Goal: Task Accomplishment & Management: Manage account settings

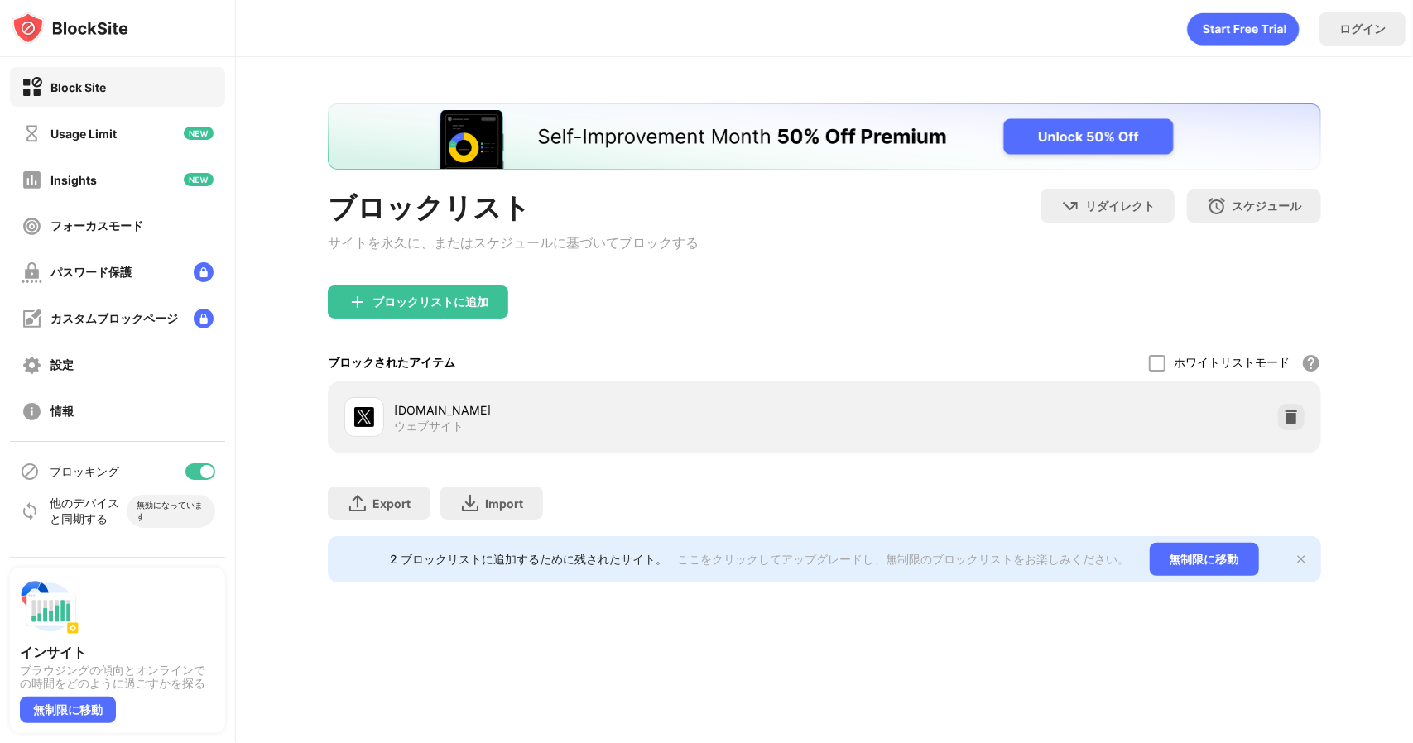
click at [1289, 435] on div "x.com ウェブサイト" at bounding box center [824, 417] width 973 height 53
click at [1290, 430] on div at bounding box center [1291, 417] width 26 height 26
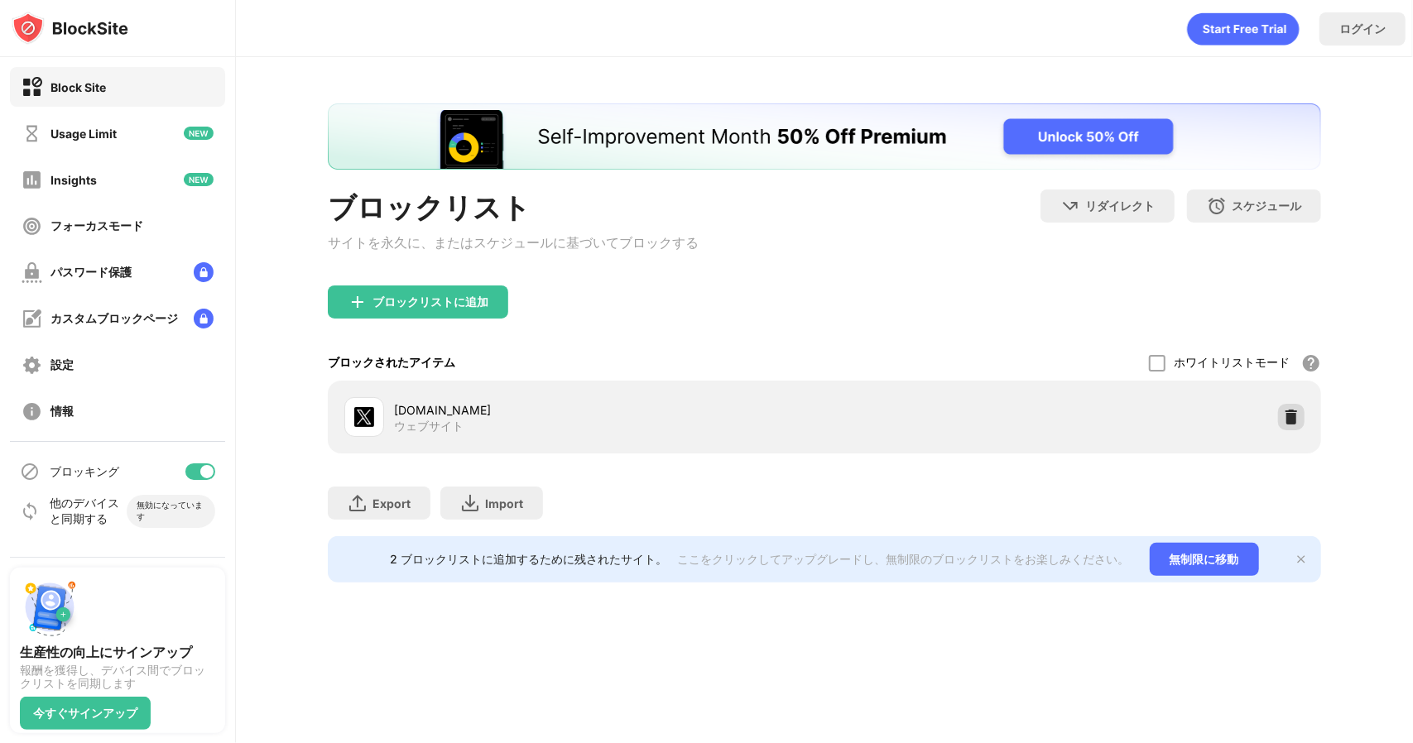
click at [1288, 425] on img at bounding box center [1291, 417] width 17 height 17
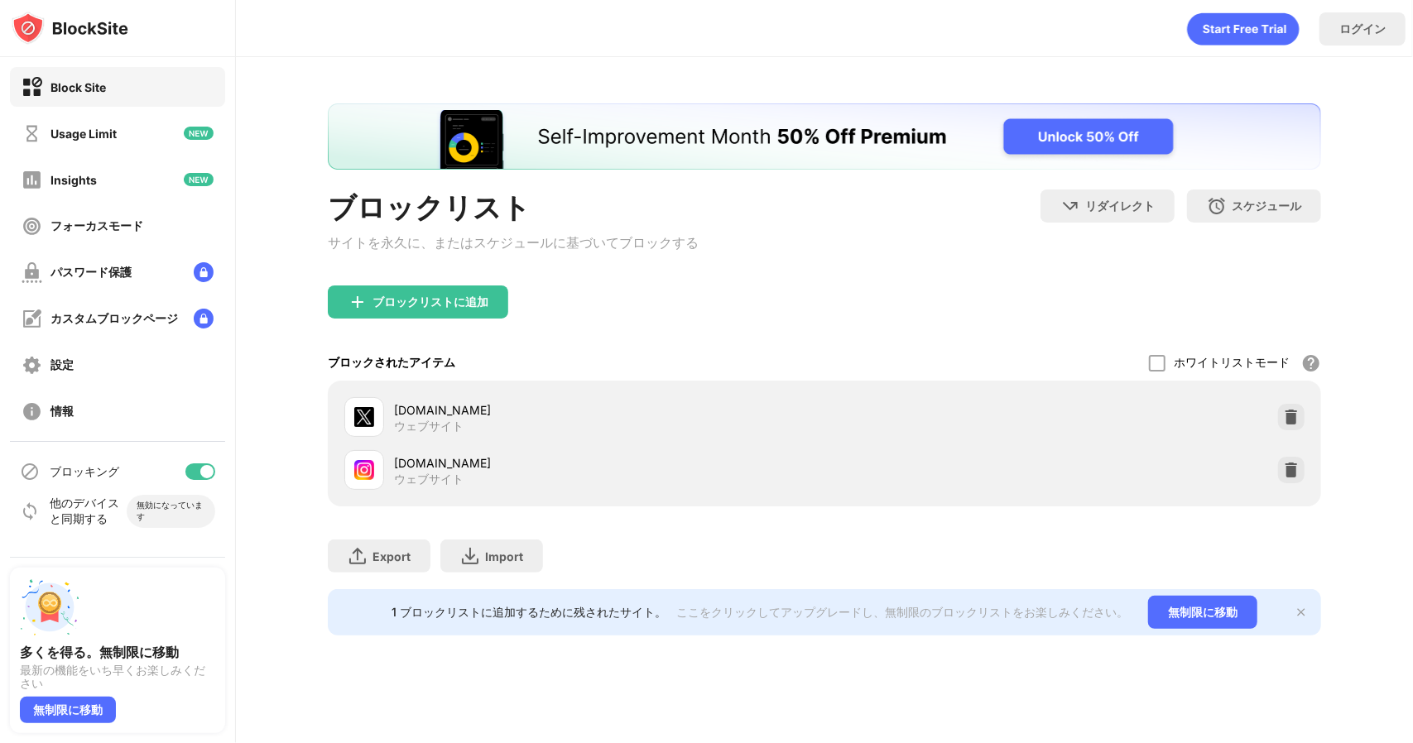
click at [1296, 409] on div at bounding box center [1291, 417] width 26 height 26
